Goal: Task Accomplishment & Management: Manage account settings

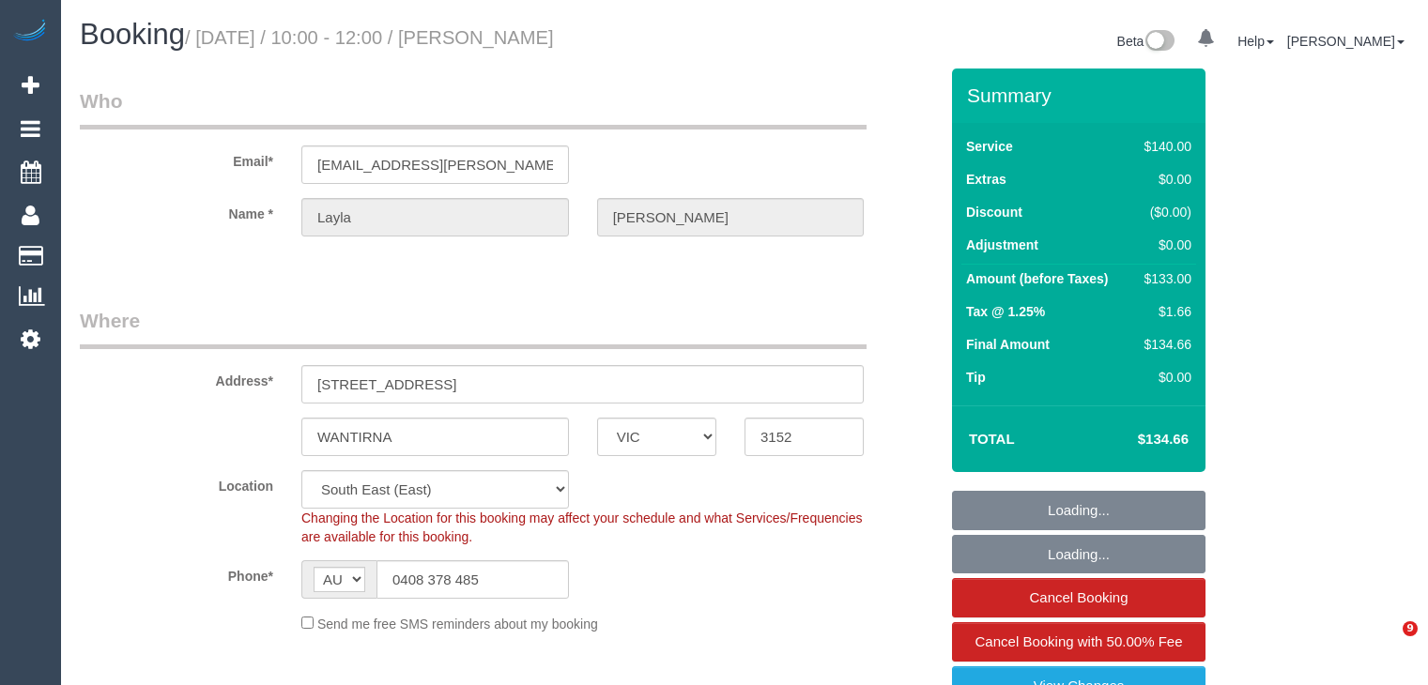
select select "VIC"
select select "number:27"
select select "number:14"
select select "number:19"
select select "number:36"
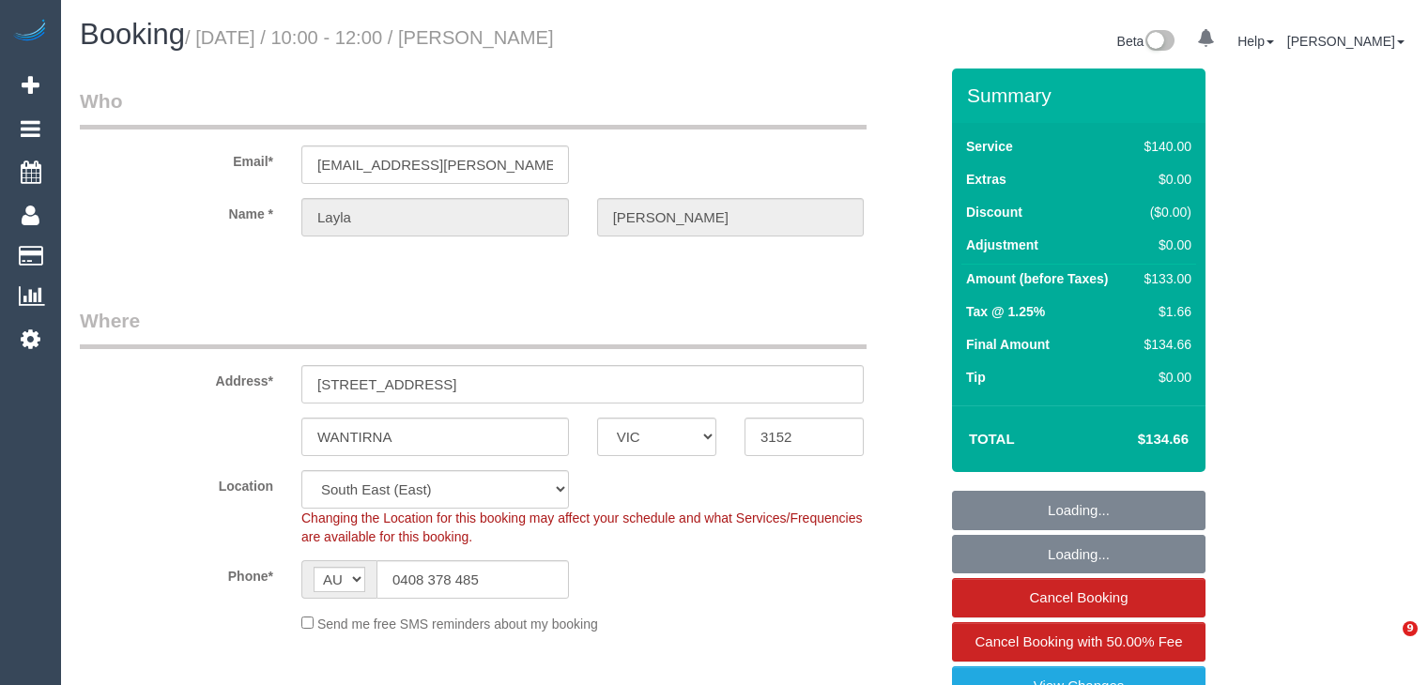
select select "number:34"
select select "number:26"
select select "object:858"
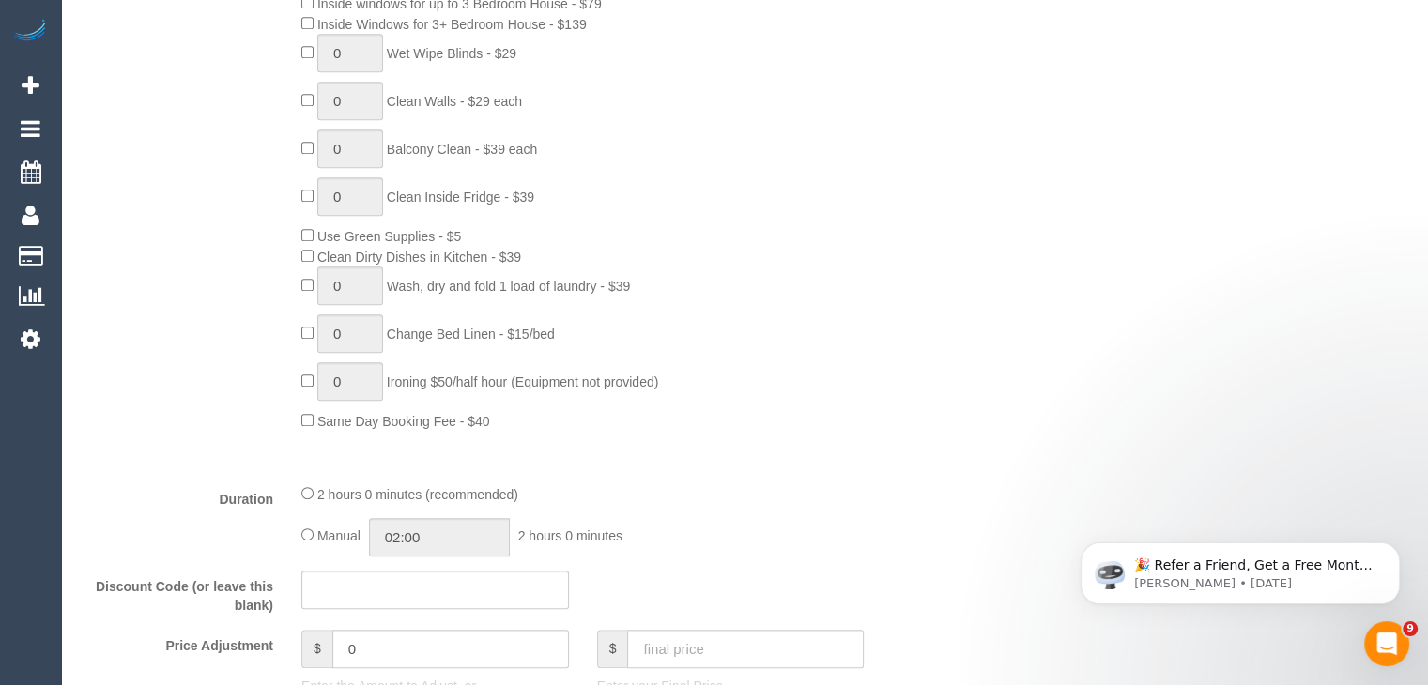
scroll to position [1033, 0]
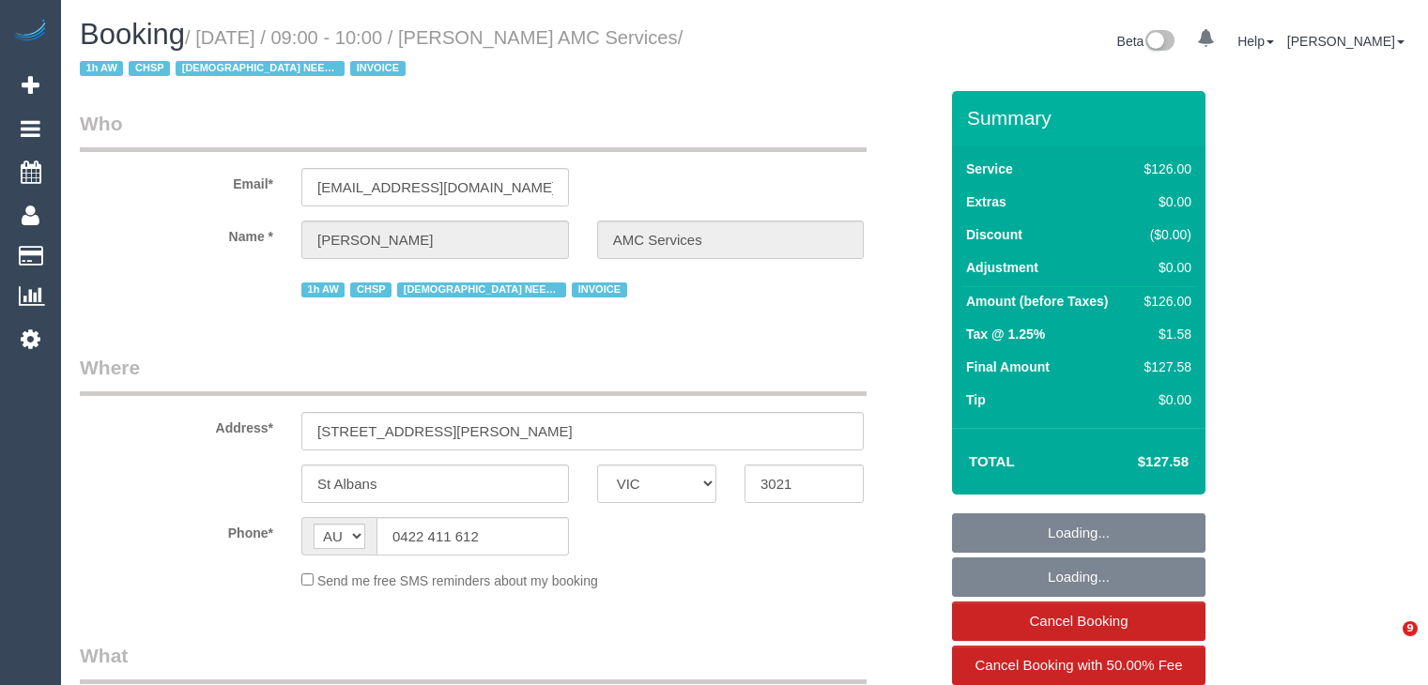
select select "VIC"
select select "120"
select select "number:28"
select select "number:14"
select select "number:19"
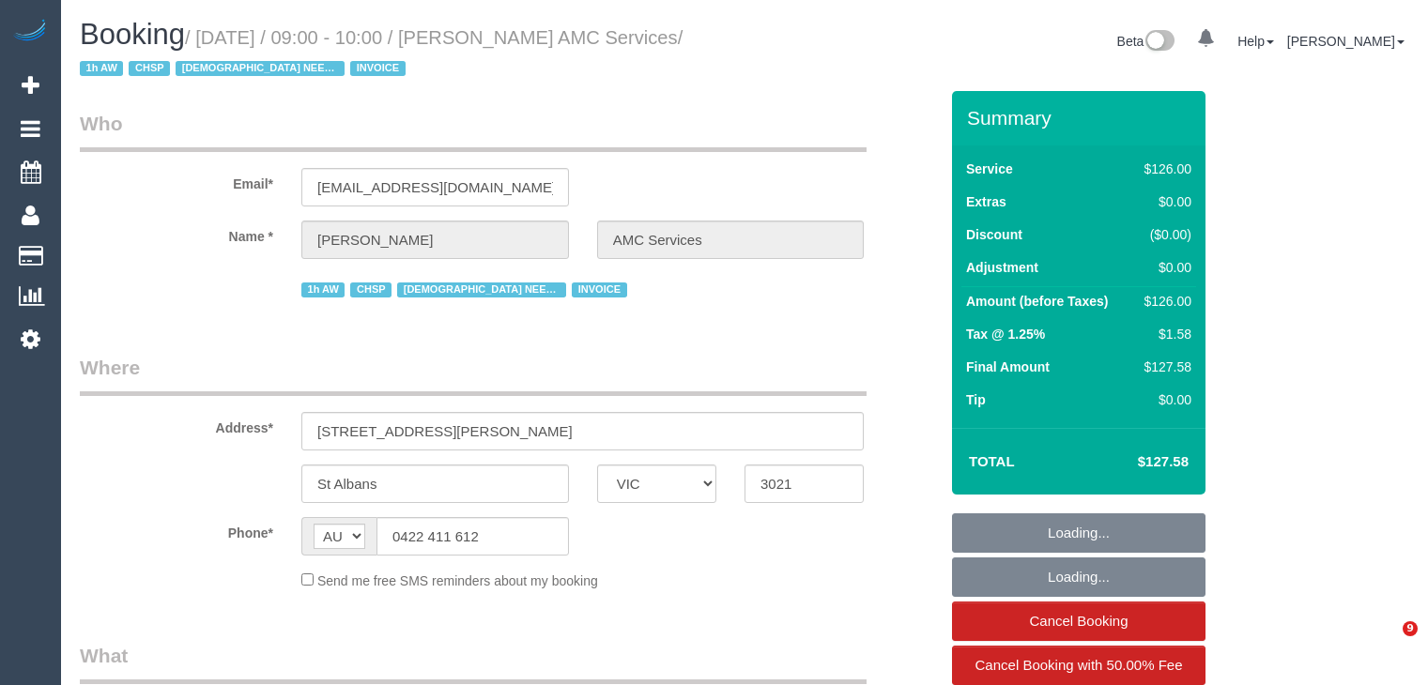
select select "number:25"
select select "number:35"
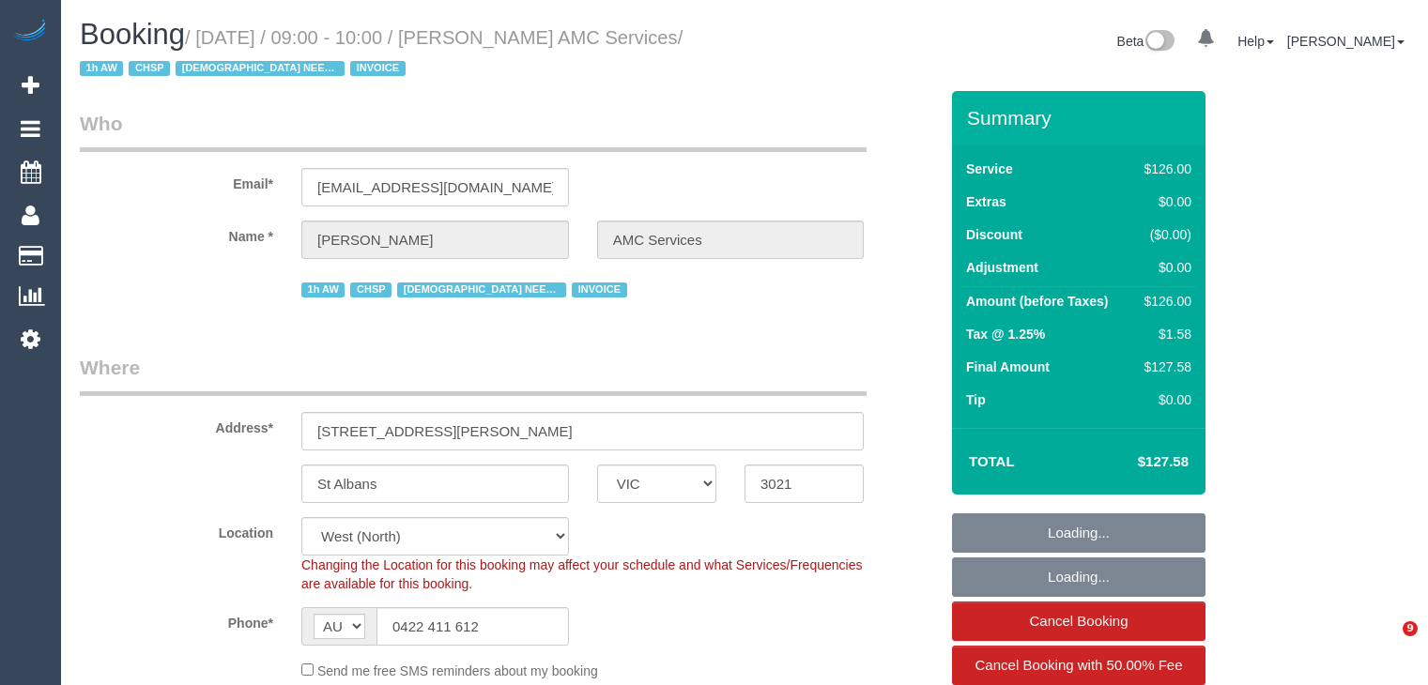
select select "object:1316"
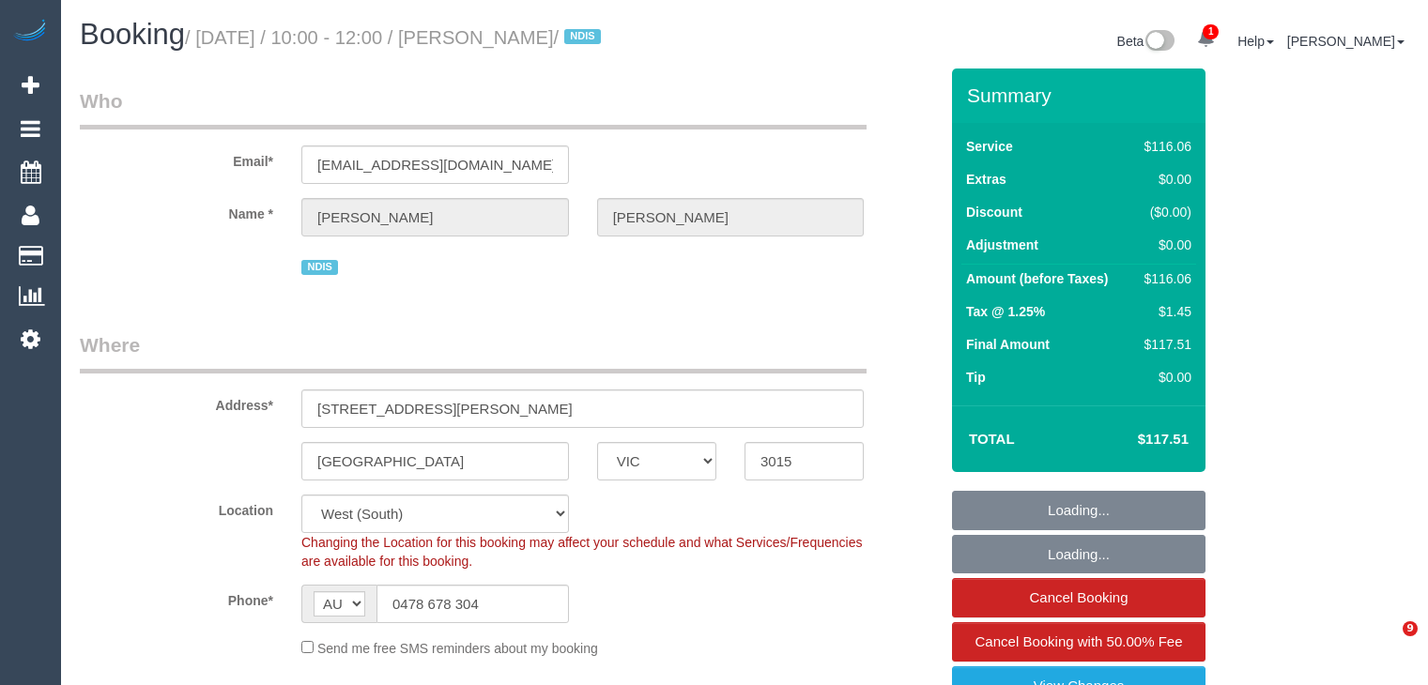
select select "VIC"
select select "string:check"
select select "number:28"
select select "number:14"
select select "number:19"
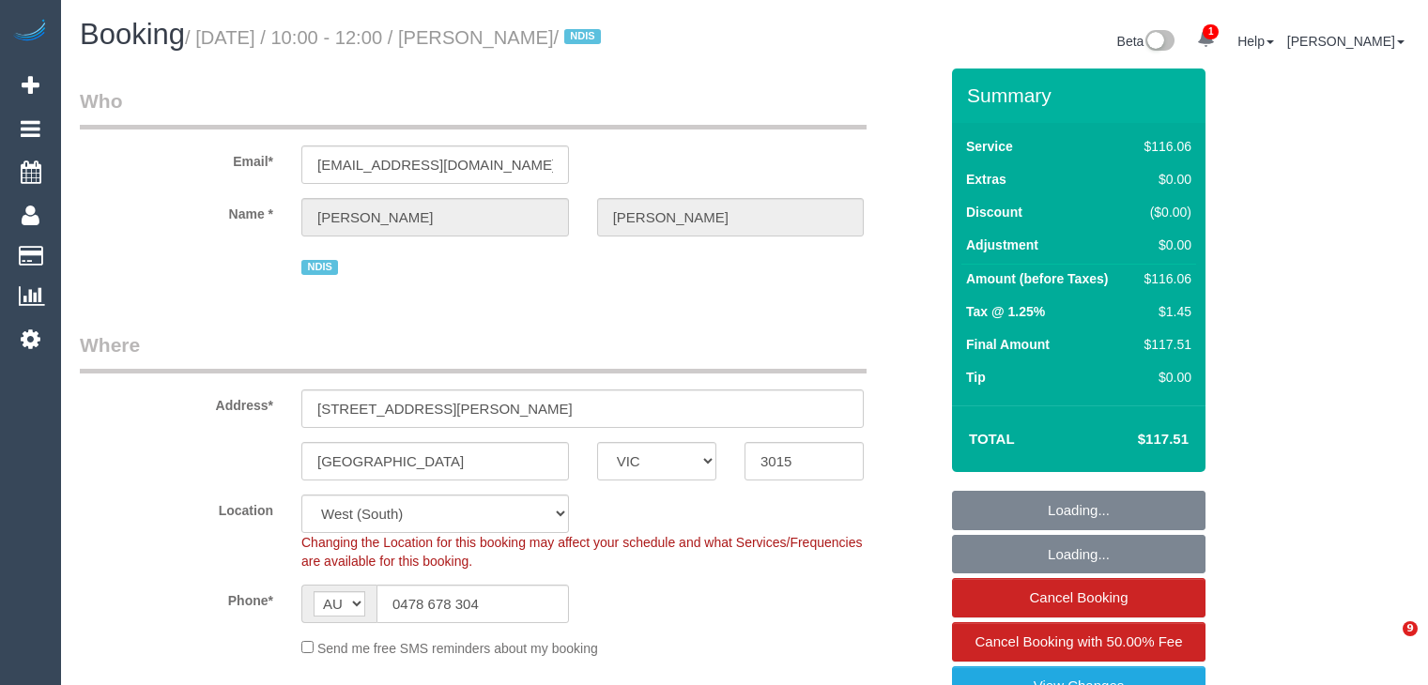
select select "number:23"
select select "number:35"
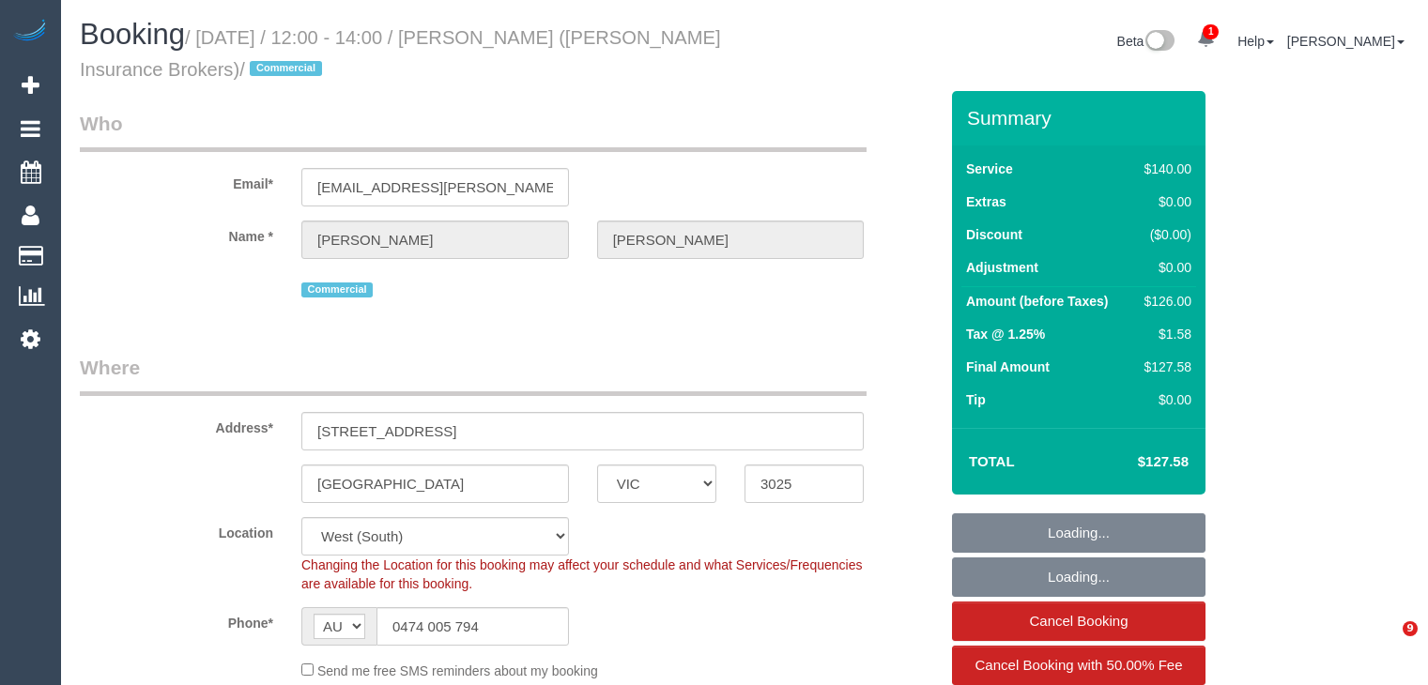
select select "VIC"
select select "string:stripe-pm_1PTD6u2GScqysDRVtBuBNvNX"
select select "object:1179"
select select "number:28"
select select "number:17"
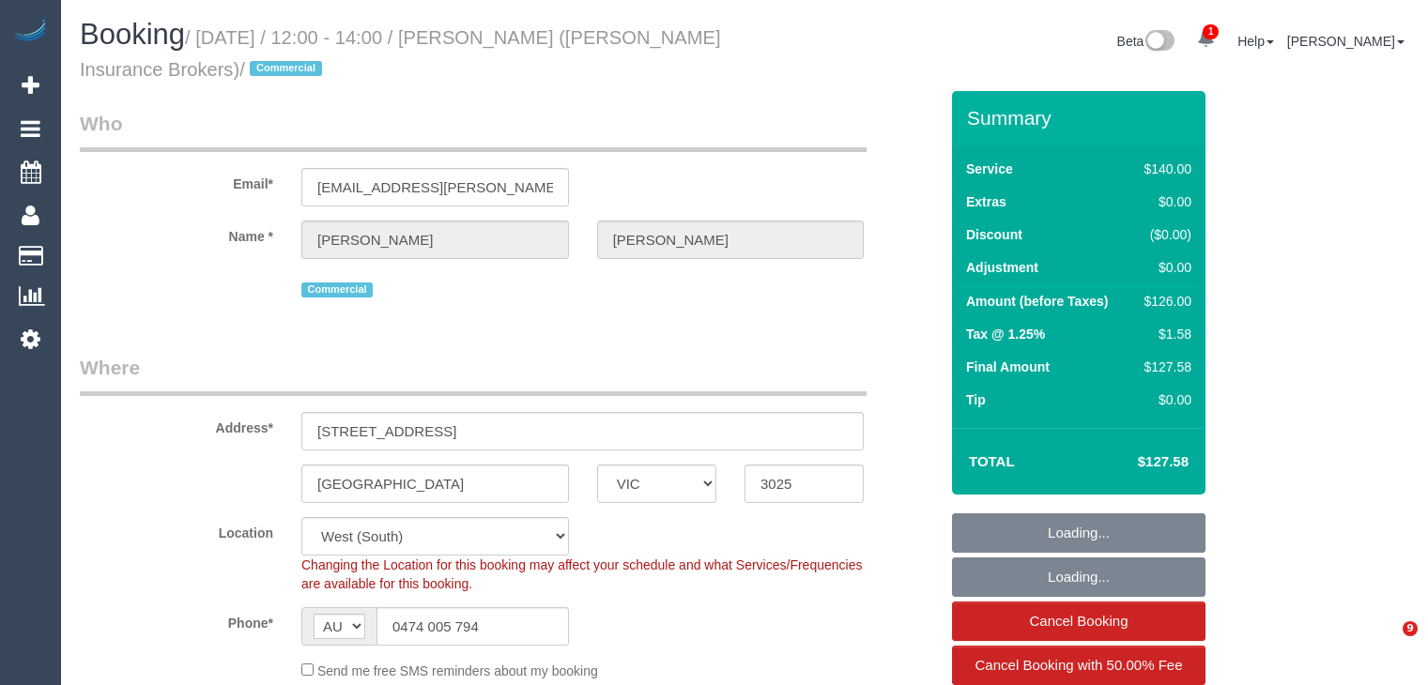
select select "number:21"
select select "number:24"
select select "number:33"
select select "number:26"
